Goal: Transaction & Acquisition: Purchase product/service

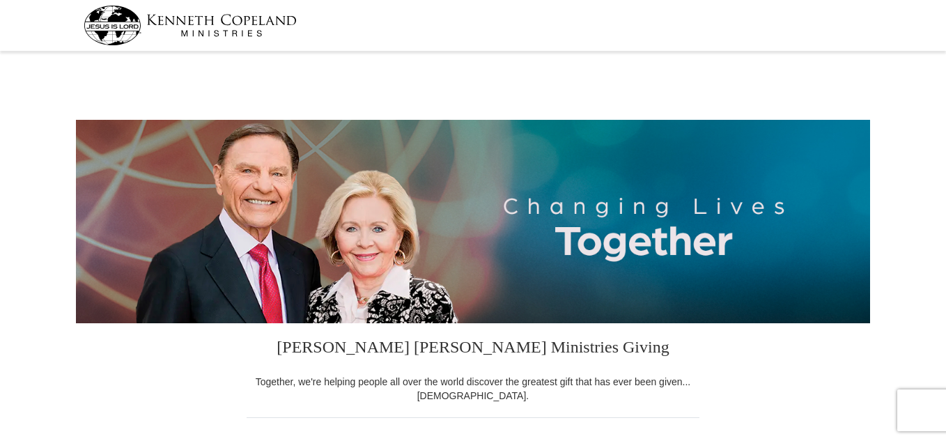
select select "FL"
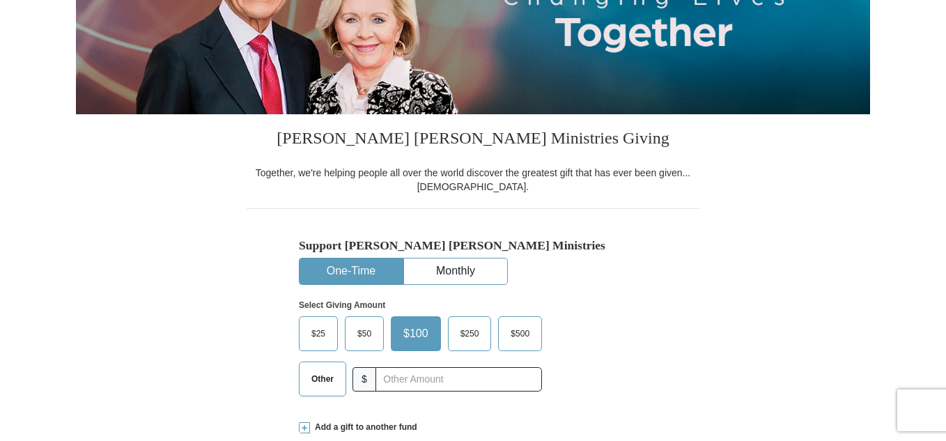
scroll to position [279, 0]
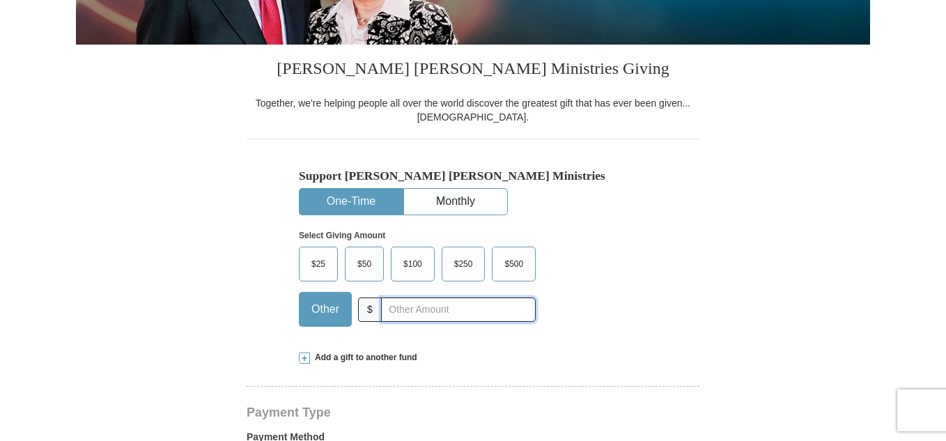
click at [531, 305] on input "text" at bounding box center [458, 309] width 155 height 24
type input "240.00"
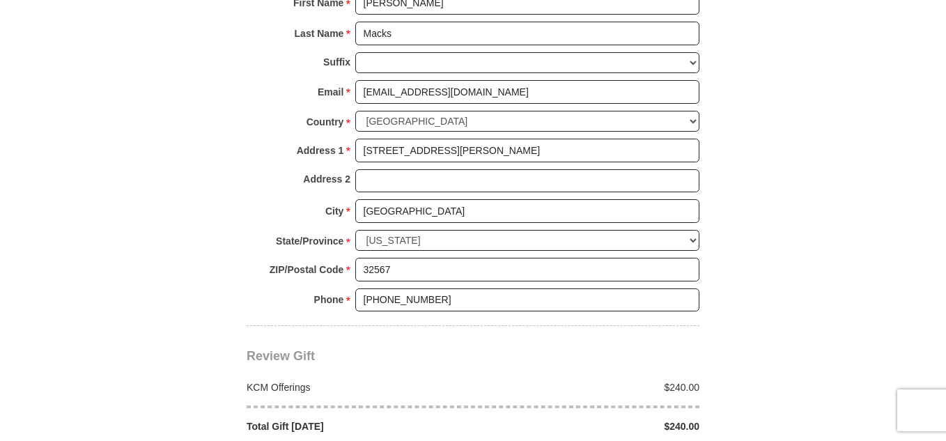
scroll to position [1045, 0]
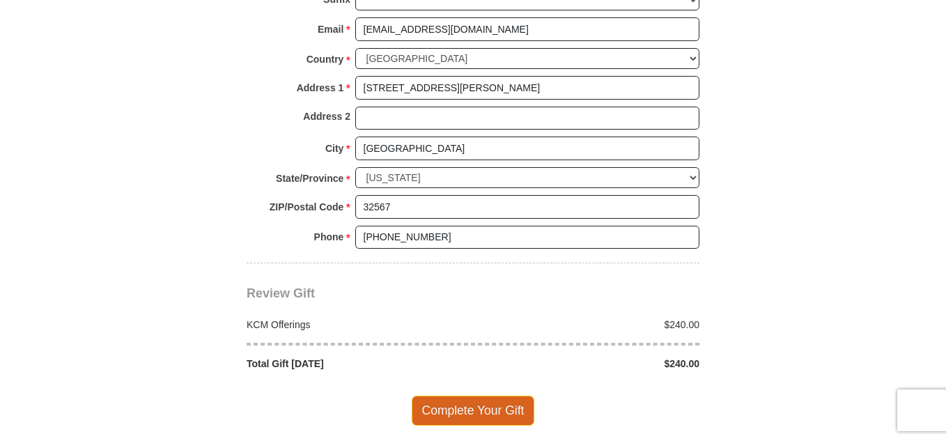
click at [504, 414] on span "Complete Your Gift" at bounding box center [473, 410] width 123 height 29
